Goal: Book appointment/travel/reservation

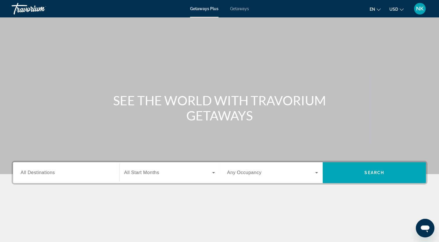
click at [52, 174] on span "All Destinations" at bounding box center [38, 172] width 34 height 5
click at [52, 174] on input "Destination All Destinations" at bounding box center [66, 173] width 91 height 7
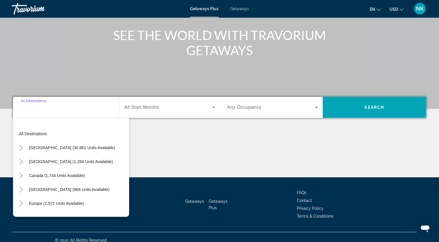
scroll to position [71, 0]
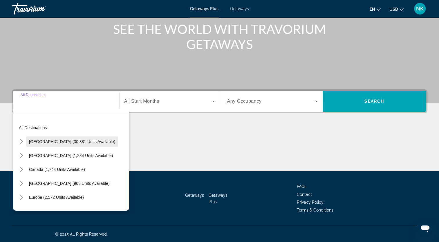
click at [71, 142] on span "[GEOGRAPHIC_DATA] (30,881 units available)" at bounding box center [72, 141] width 86 height 5
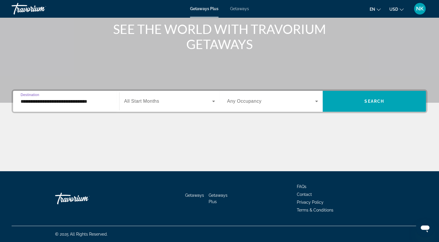
click at [81, 102] on input "**********" at bounding box center [66, 101] width 91 height 7
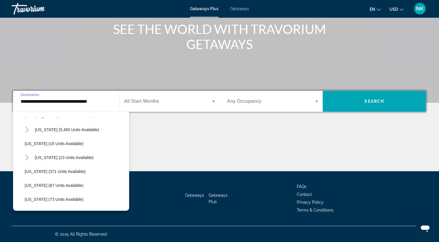
scroll to position [85, 0]
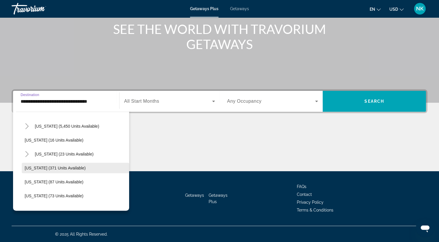
click at [55, 168] on span "[US_STATE] (371 units available)" at bounding box center [55, 168] width 61 height 5
type input "**********"
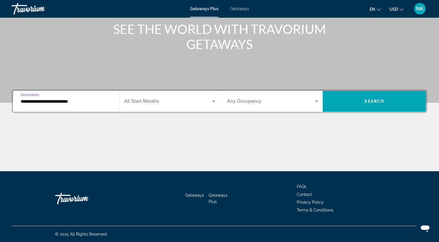
click at [147, 102] on span "All Start Months" at bounding box center [141, 101] width 35 height 5
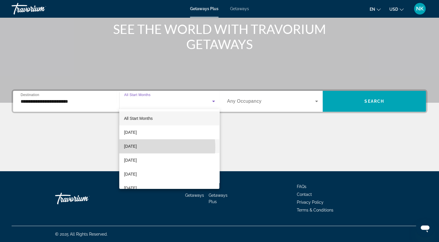
click at [137, 147] on span "[DATE]" at bounding box center [130, 146] width 13 height 7
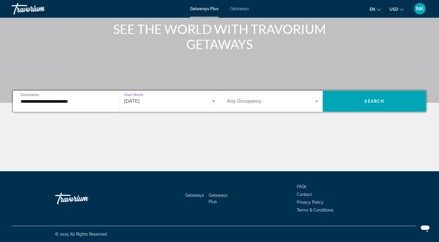
click at [316, 101] on icon "Search widget" at bounding box center [316, 101] width 7 height 7
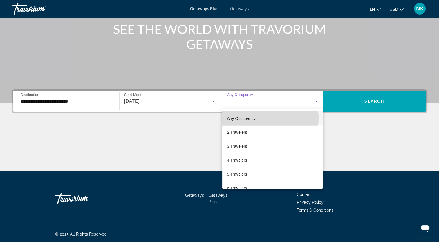
click at [255, 118] on span "Any Occupancy" at bounding box center [241, 118] width 28 height 5
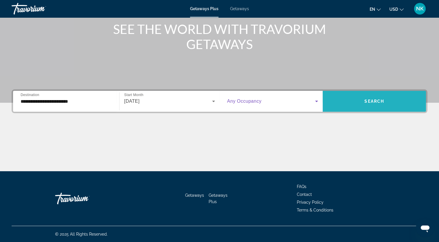
click at [372, 100] on span "Search" at bounding box center [375, 101] width 20 height 5
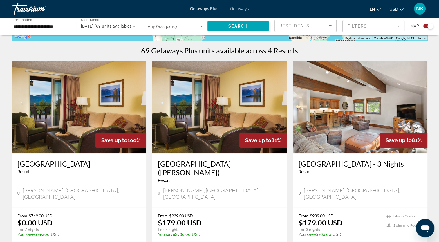
scroll to position [172, 0]
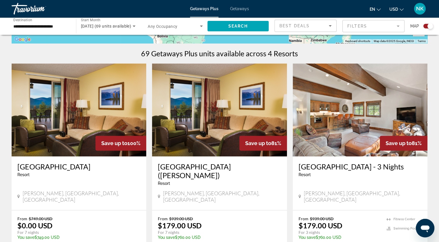
click at [105, 124] on img "Main content" at bounding box center [79, 110] width 135 height 93
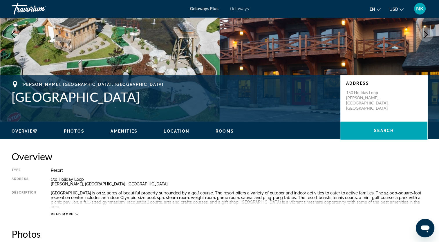
click at [228, 133] on span "Rooms" at bounding box center [225, 131] width 18 height 5
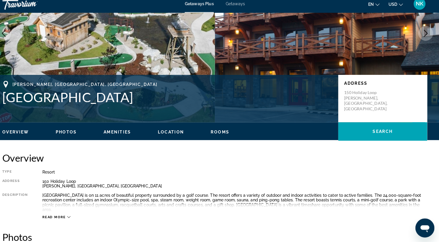
scroll to position [68, 0]
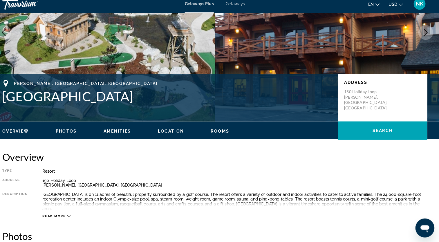
click at [129, 134] on span "Amenities" at bounding box center [124, 133] width 27 height 5
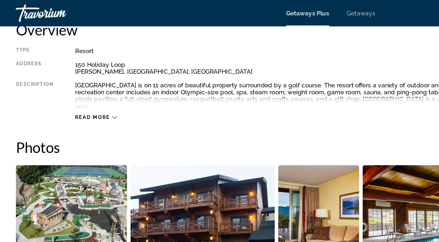
scroll to position [206, 0]
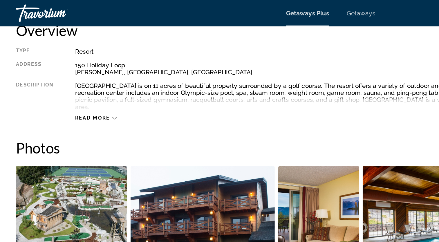
click at [73, 76] on span "Read more" at bounding box center [62, 78] width 23 height 4
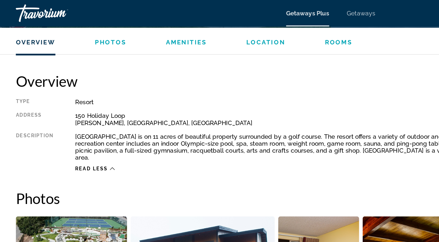
scroll to position [173, 0]
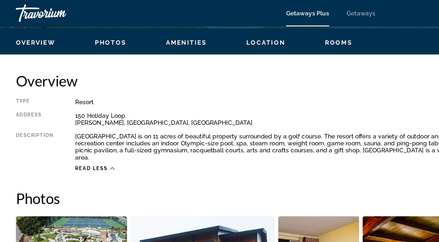
click at [28, 29] on span "Overview" at bounding box center [25, 28] width 26 height 5
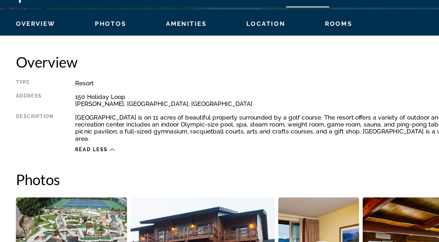
click at [70, 29] on span "Photos" at bounding box center [74, 28] width 21 height 5
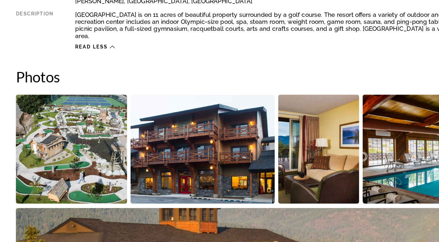
scroll to position [177, 0]
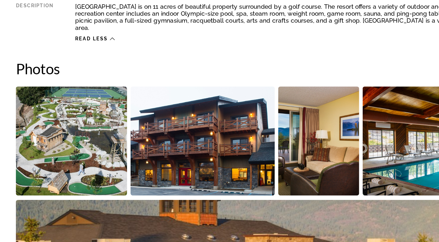
click at [59, 177] on img "Open full-screen image slider" at bounding box center [48, 175] width 73 height 72
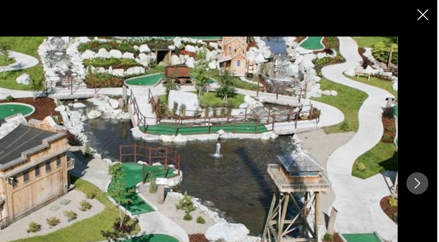
click at [426, 121] on icon "Next image" at bounding box center [426, 121] width 7 height 7
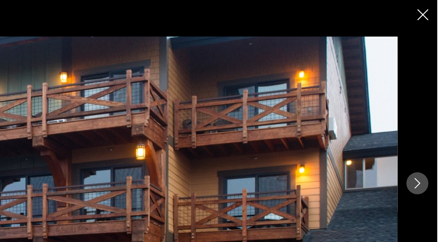
click at [425, 122] on icon "Next image" at bounding box center [426, 121] width 7 height 7
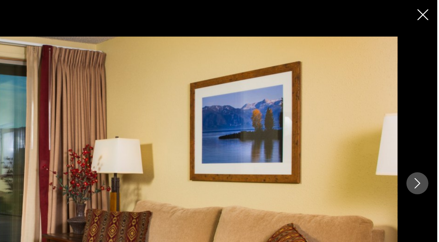
click at [424, 121] on icon "Next image" at bounding box center [426, 121] width 7 height 7
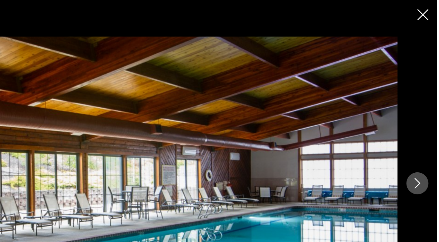
click at [427, 123] on icon "Next image" at bounding box center [426, 121] width 7 height 7
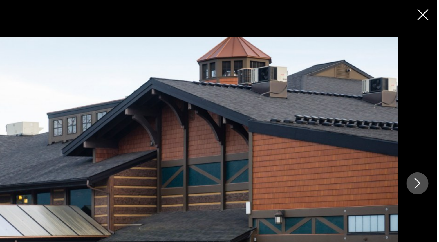
click at [426, 123] on icon "Next image" at bounding box center [426, 121] width 4 height 7
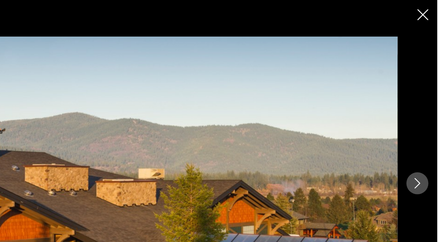
click at [425, 123] on icon "Next image" at bounding box center [426, 121] width 7 height 7
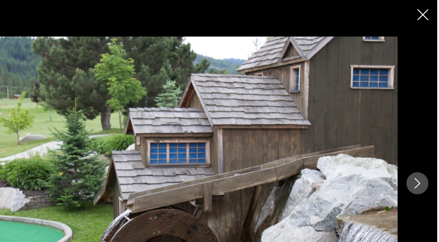
click at [426, 122] on icon "Next image" at bounding box center [426, 121] width 4 height 7
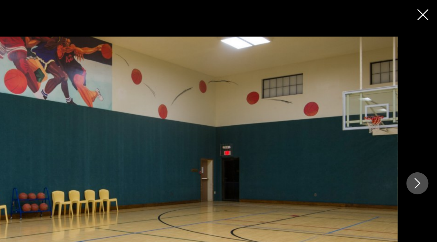
click at [424, 123] on icon "Next image" at bounding box center [426, 121] width 7 height 7
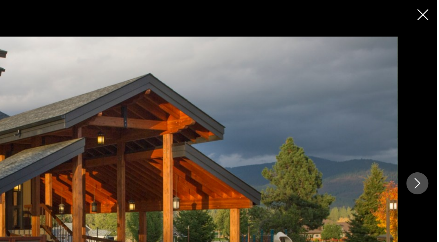
click at [425, 121] on icon "Next image" at bounding box center [426, 121] width 7 height 7
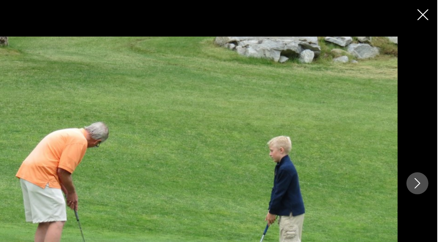
click at [424, 122] on icon "Next image" at bounding box center [426, 121] width 7 height 7
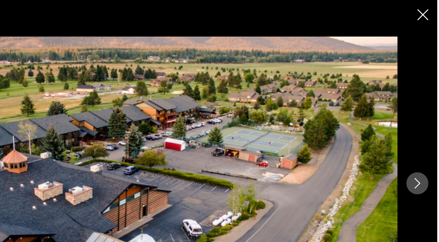
click at [424, 121] on icon "Next image" at bounding box center [426, 121] width 7 height 7
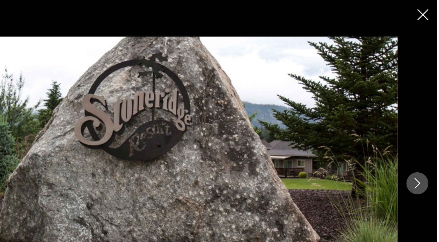
click at [426, 123] on icon "Next image" at bounding box center [426, 121] width 4 height 7
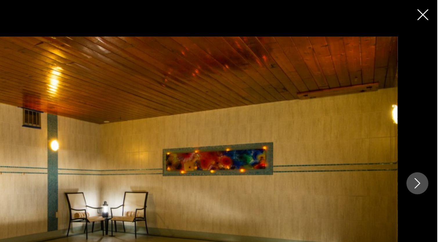
click at [425, 122] on icon "Next image" at bounding box center [426, 121] width 7 height 7
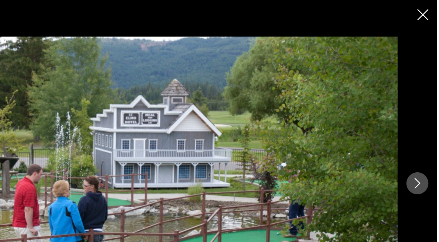
click at [426, 122] on icon "Next image" at bounding box center [426, 121] width 7 height 7
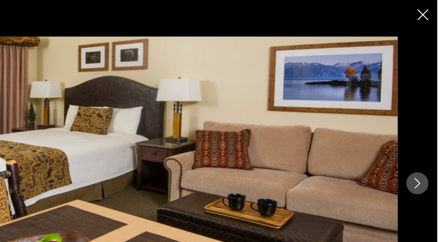
click at [427, 123] on icon "Next image" at bounding box center [426, 121] width 7 height 7
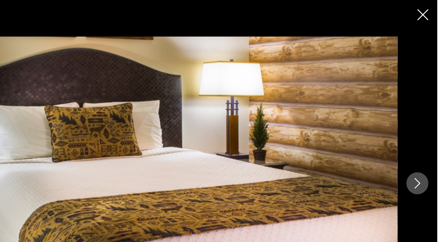
click at [426, 123] on icon "Next image" at bounding box center [426, 121] width 7 height 7
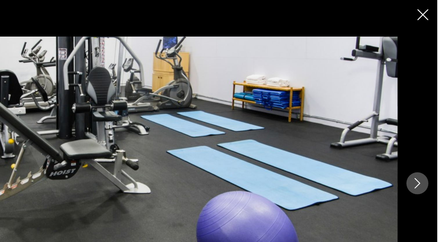
click at [430, 11] on icon "Close slideshow" at bounding box center [429, 9] width 7 height 7
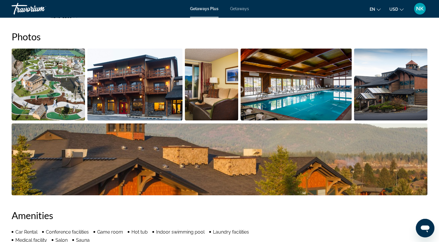
scroll to position [275, 0]
